Goal: Navigation & Orientation: Find specific page/section

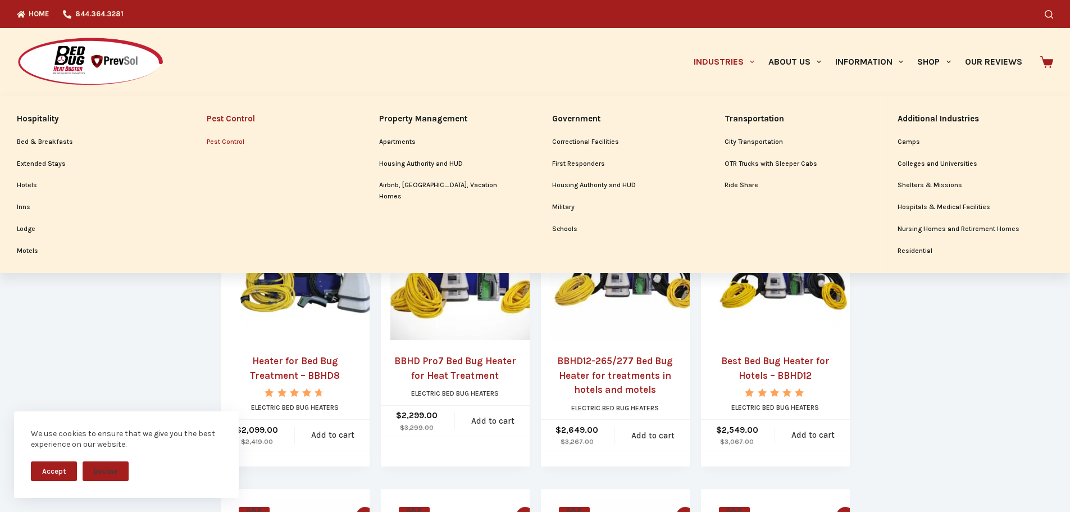
click at [221, 138] on link "Pest Control" at bounding box center [276, 141] width 139 height 21
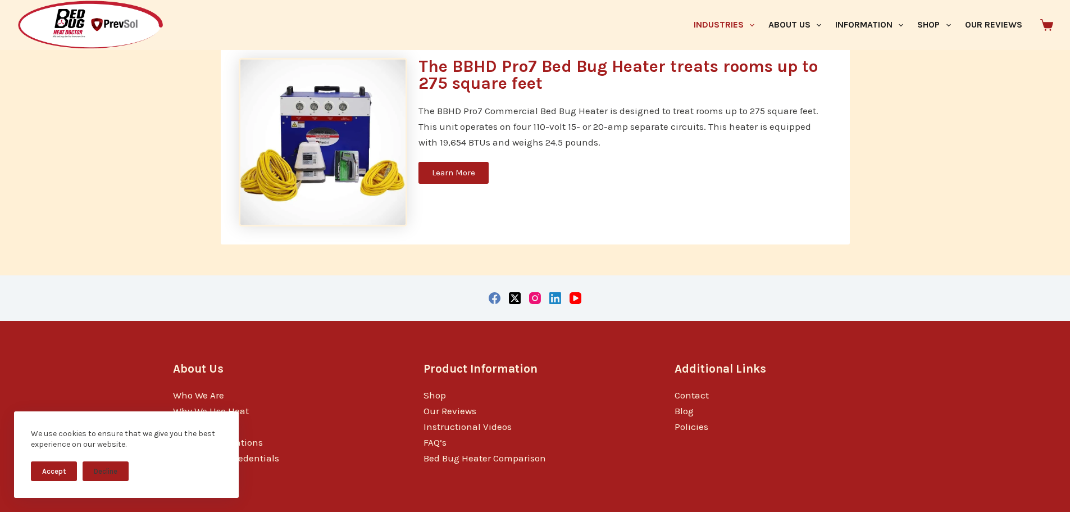
scroll to position [3439, 0]
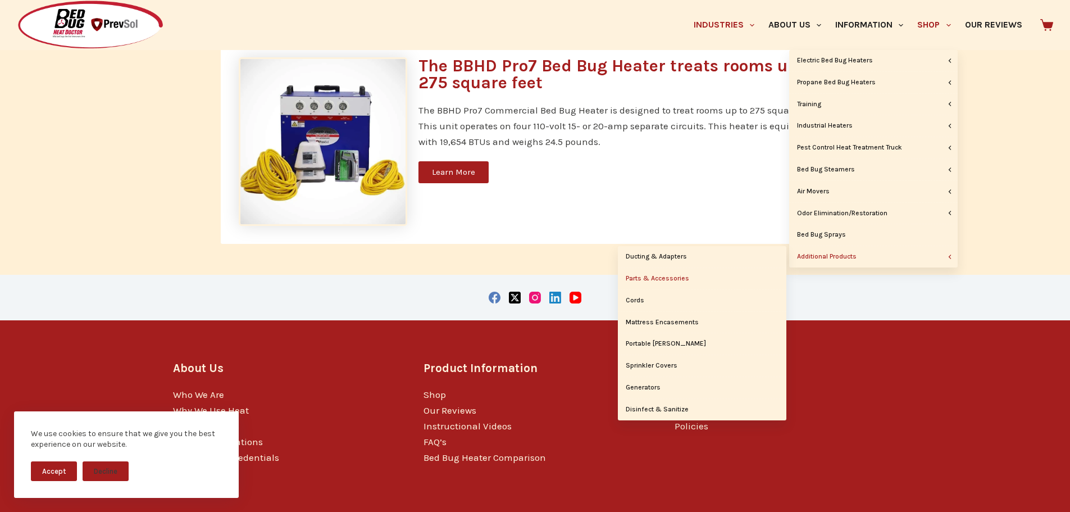
click at [682, 279] on link "Parts & Accessories" at bounding box center [702, 278] width 169 height 21
